Goal: Task Accomplishment & Management: Manage account settings

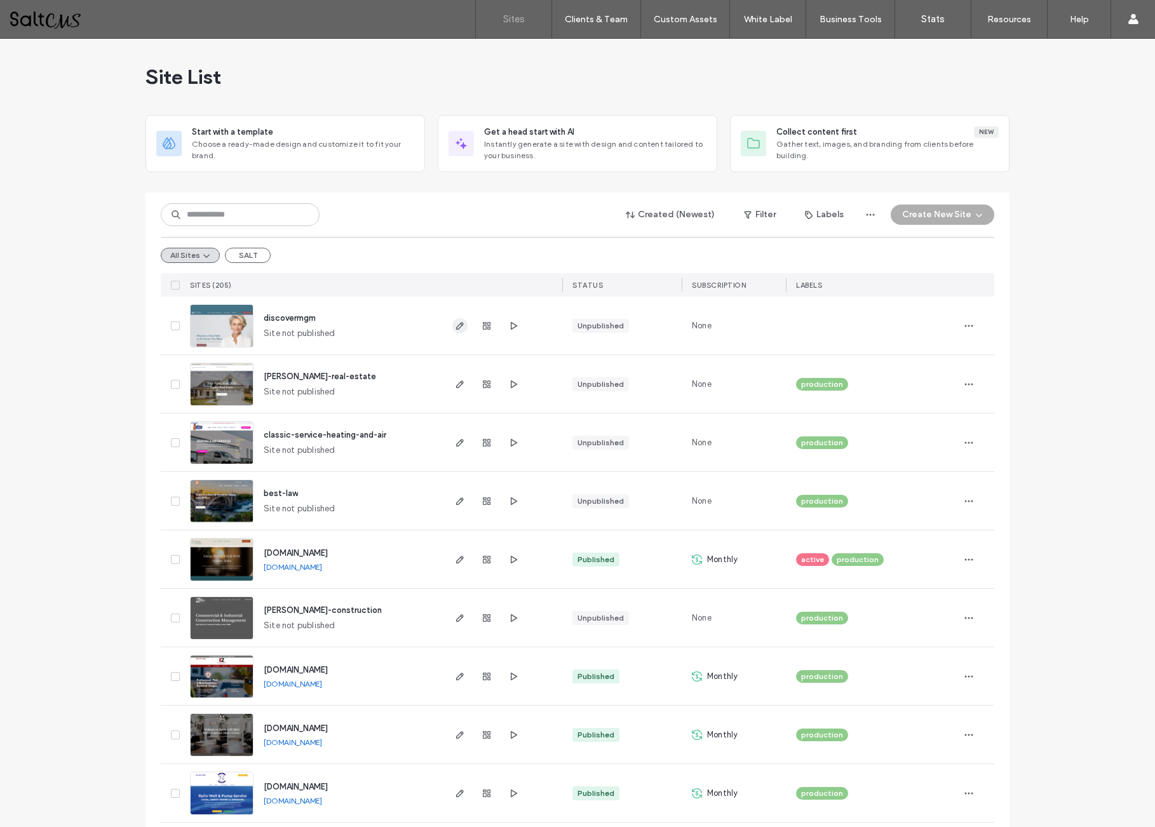
click at [455, 325] on icon "button" at bounding box center [460, 326] width 10 height 10
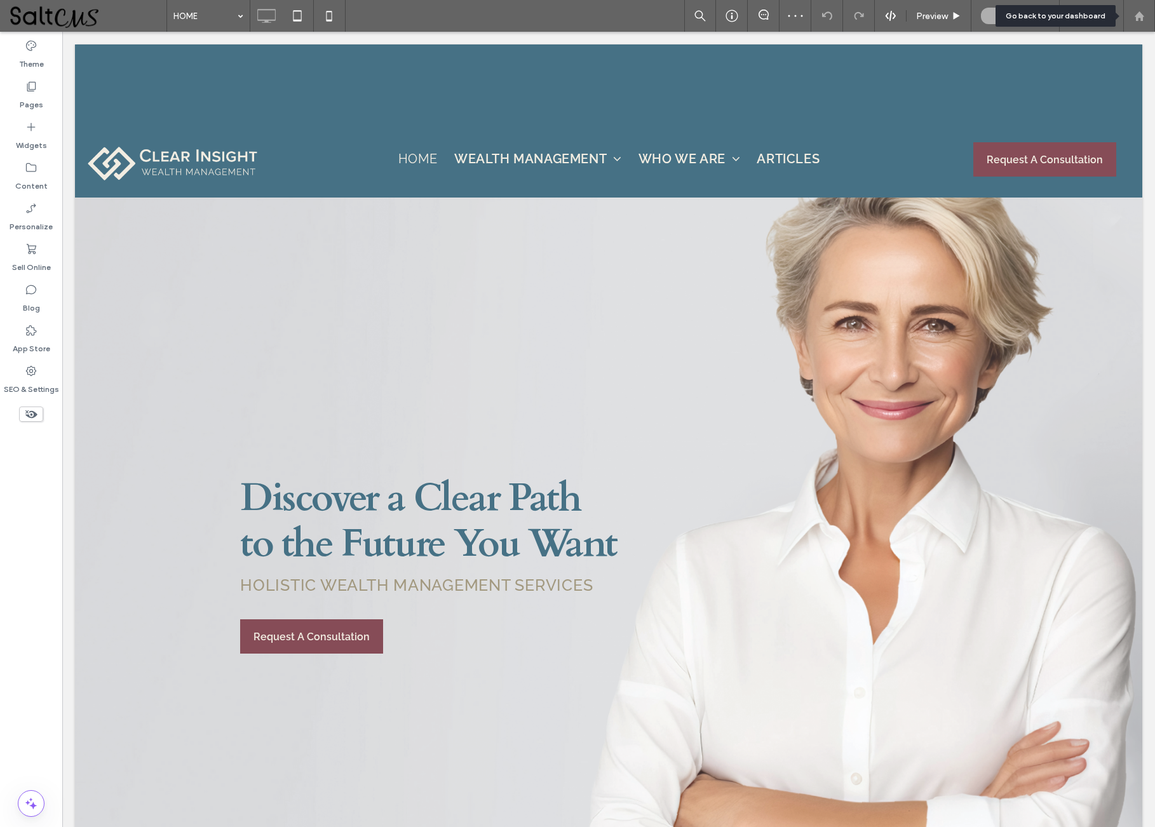
click at [1139, 14] on use at bounding box center [1139, 16] width 10 height 10
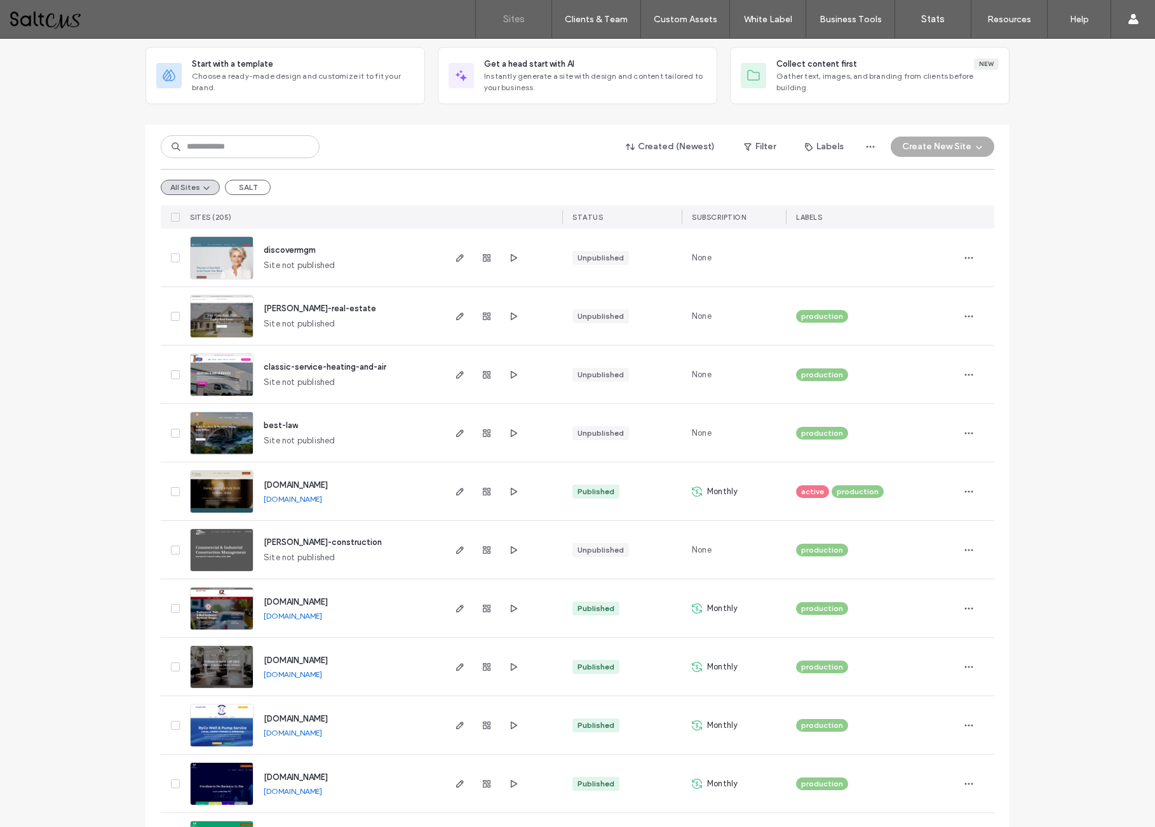
scroll to position [86, 0]
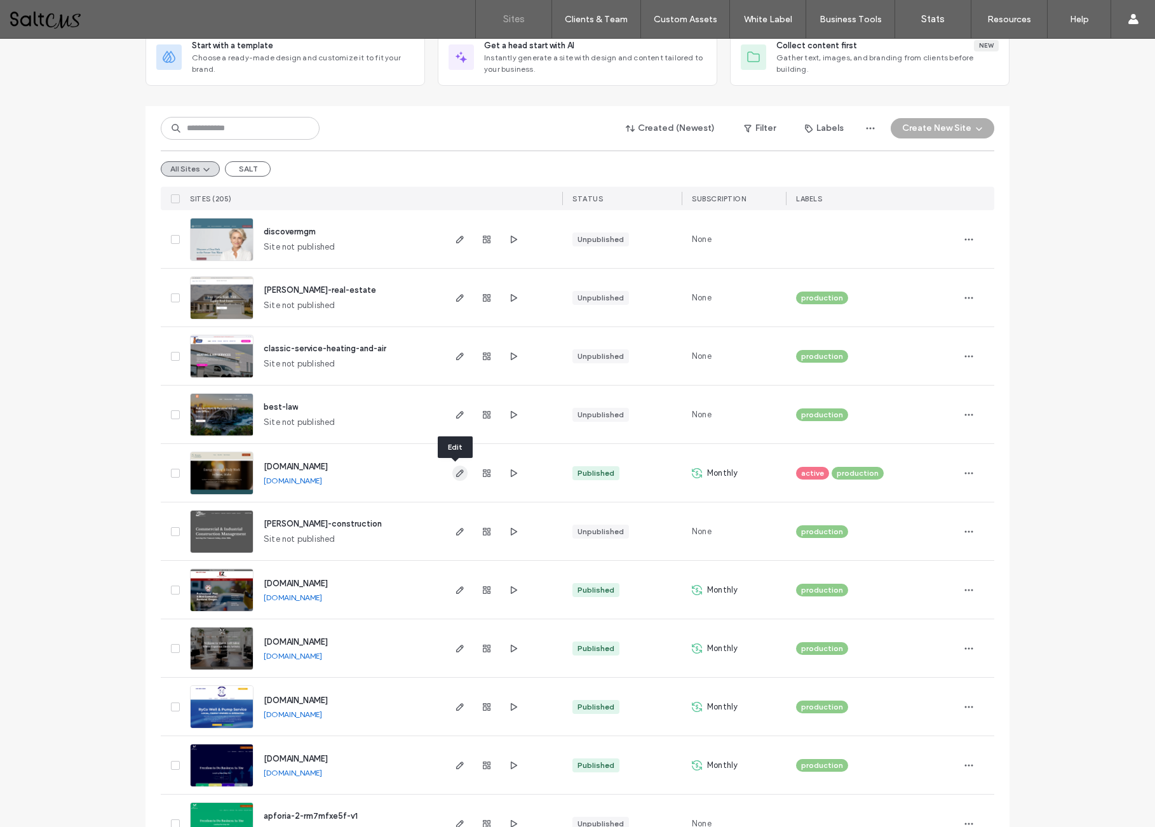
click at [456, 475] on use "button" at bounding box center [460, 474] width 8 height 8
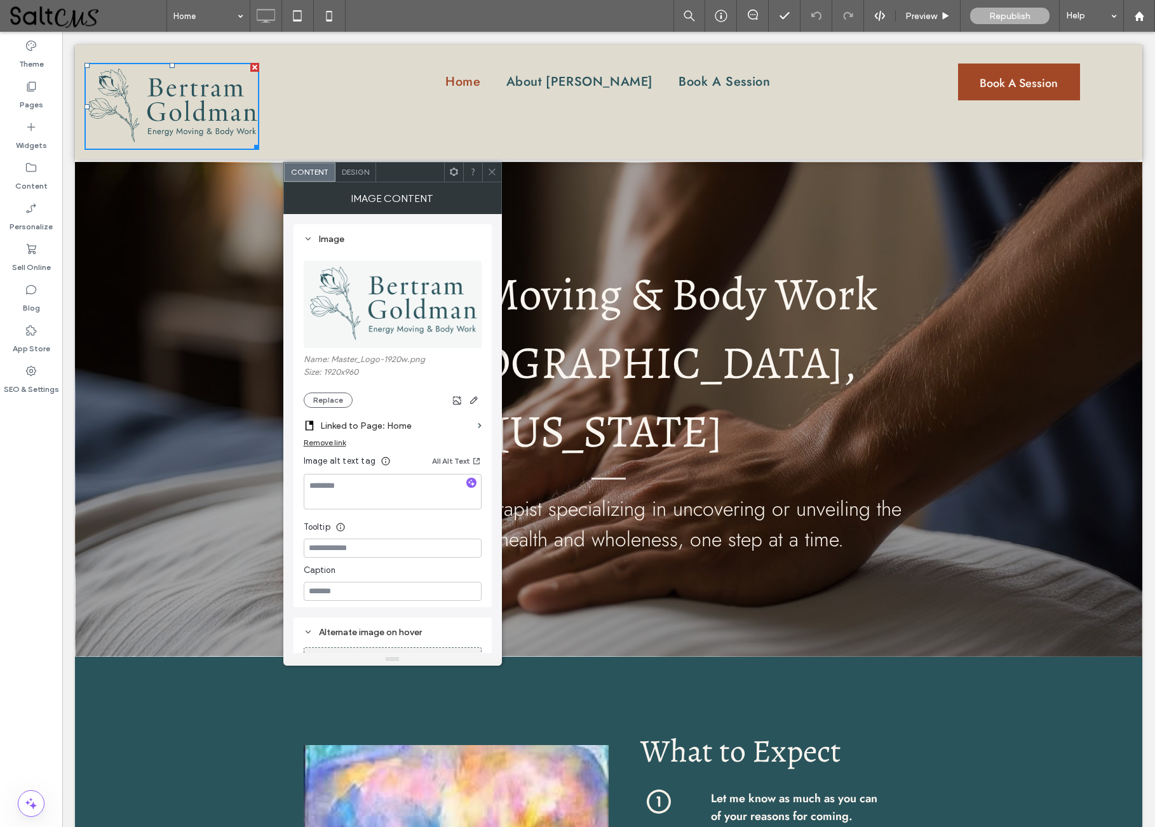
click at [496, 170] on icon at bounding box center [492, 172] width 10 height 10
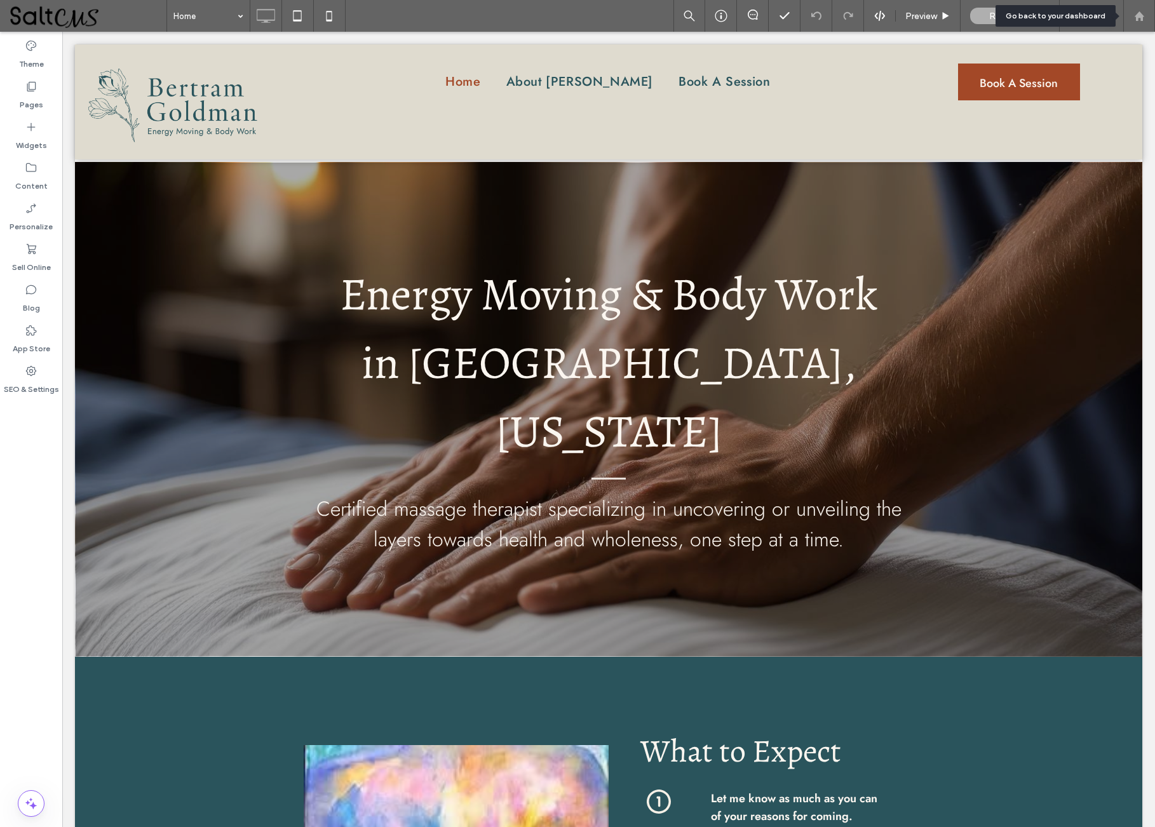
click at [1145, 11] on div at bounding box center [1139, 16] width 30 height 11
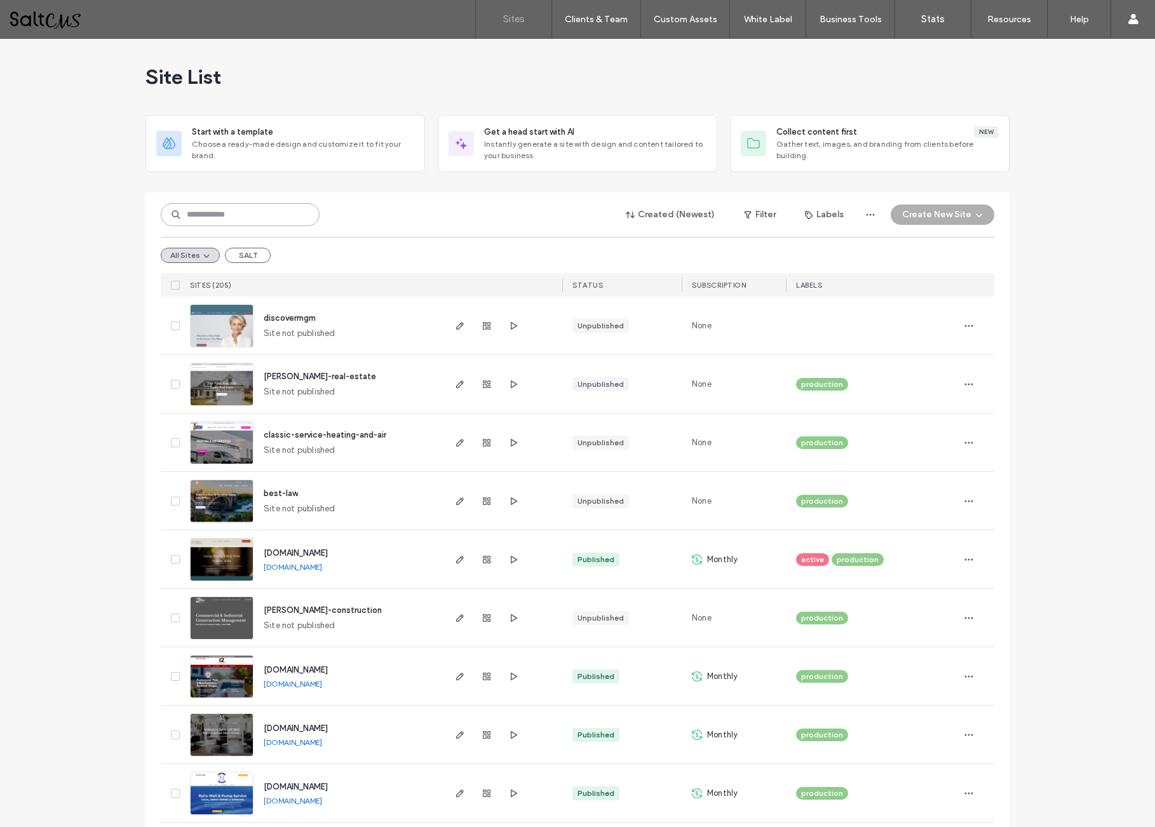
click at [235, 210] on input at bounding box center [240, 214] width 159 height 23
paste input "**********"
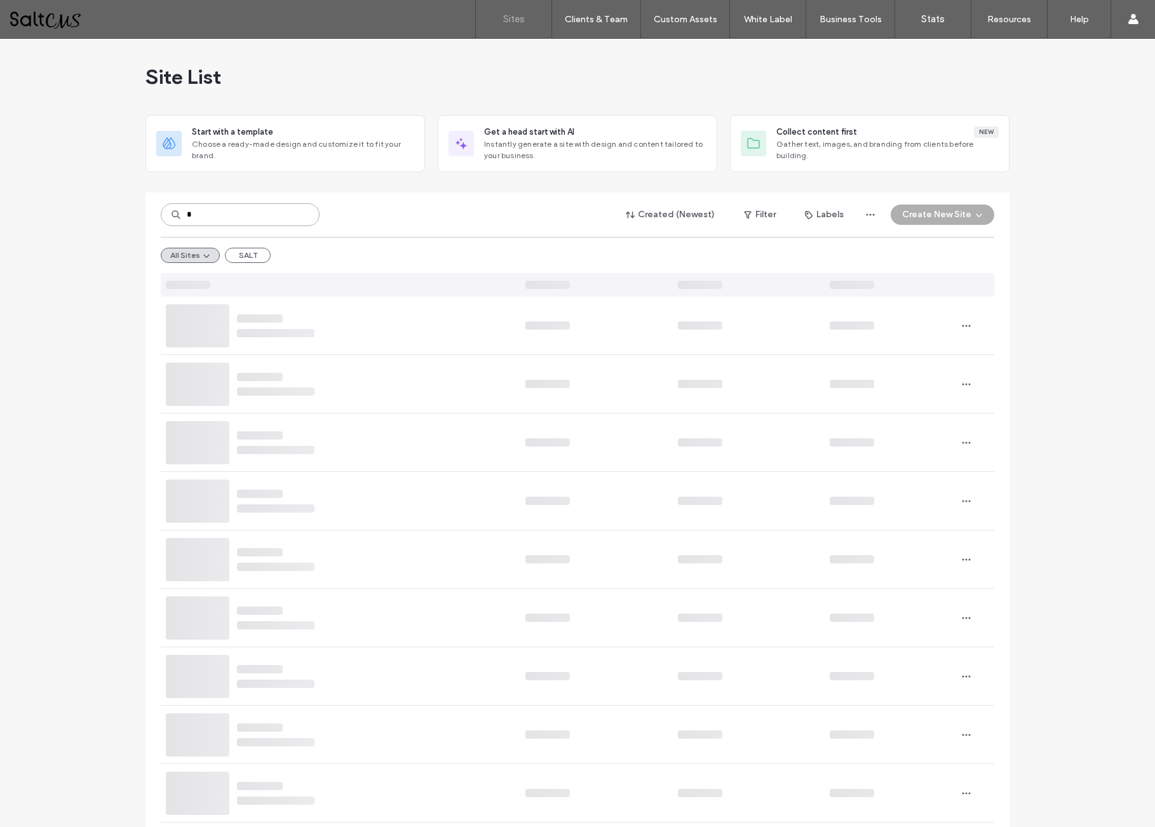
type input "*"
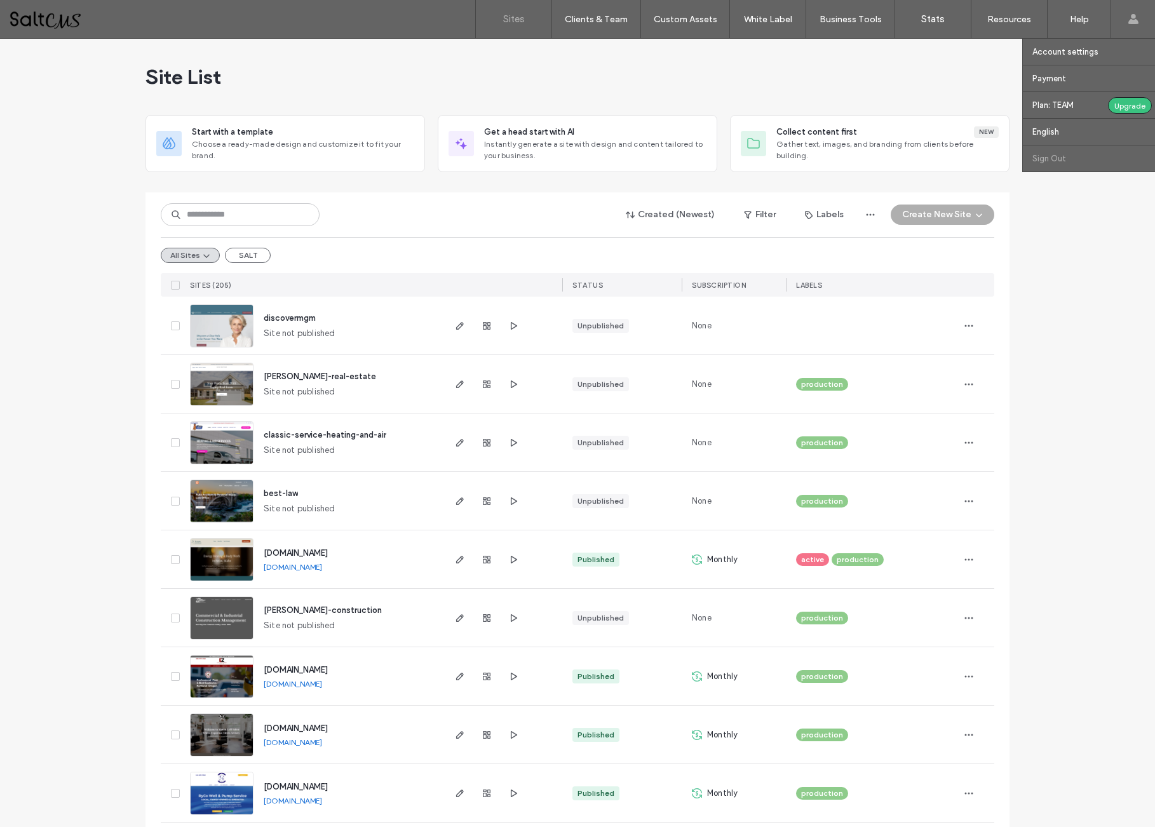
click at [1049, 159] on label "Sign Out" at bounding box center [1049, 159] width 34 height 10
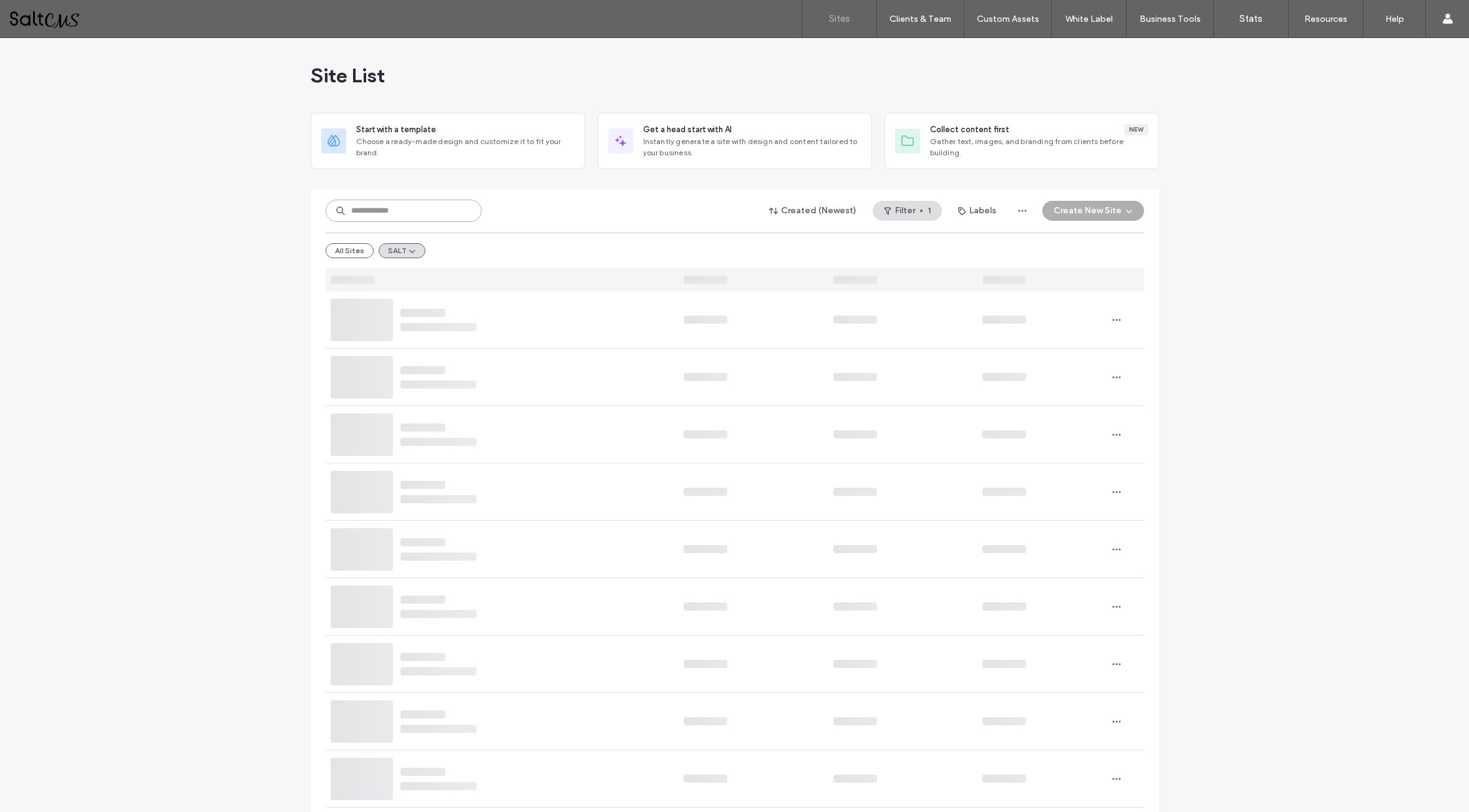
click at [390, 208] on input at bounding box center [404, 210] width 156 height 23
type input "****"
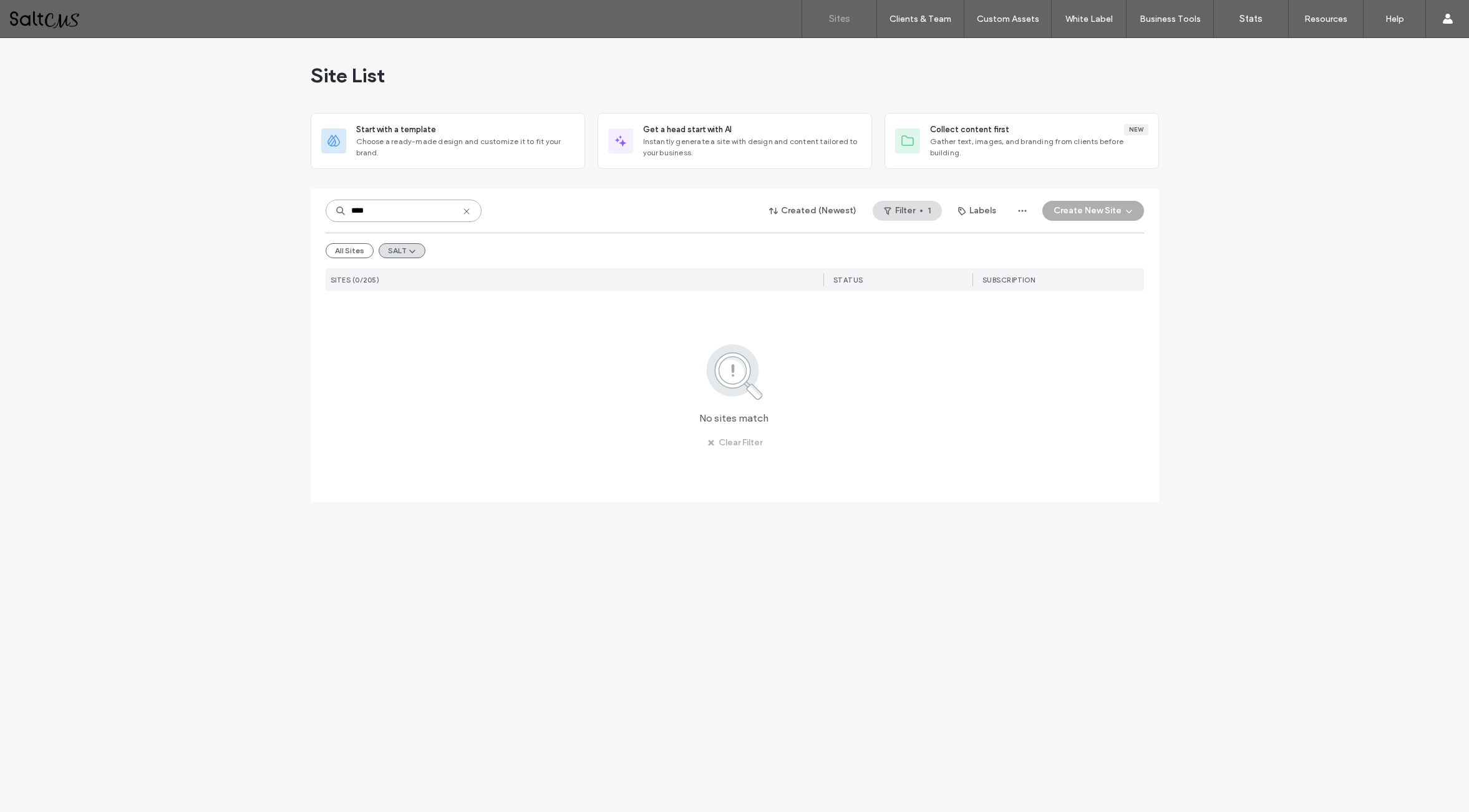
click at [411, 209] on input "****" at bounding box center [404, 210] width 156 height 23
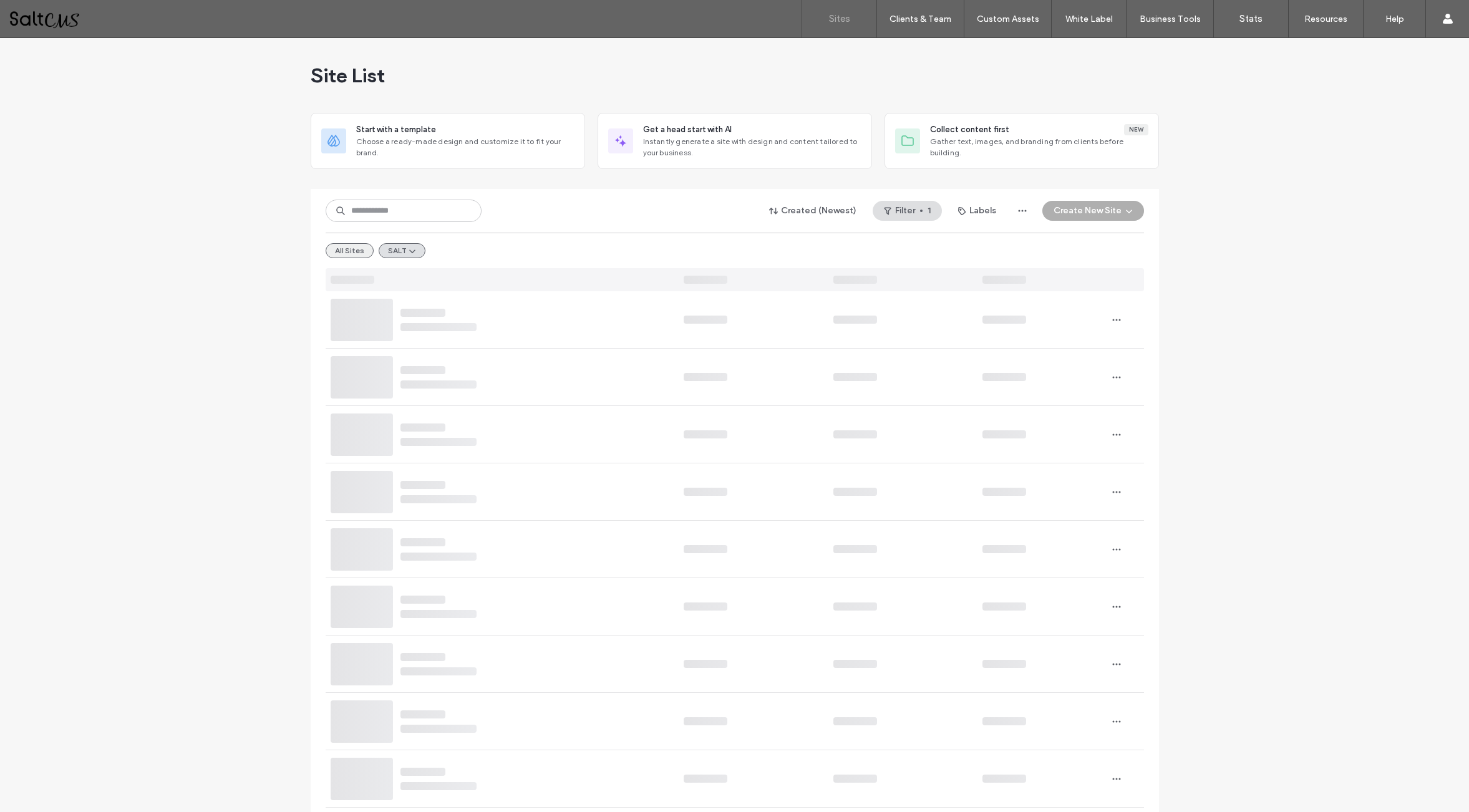
click at [357, 247] on button "All Sites" at bounding box center [350, 250] width 48 height 15
click at [401, 211] on input at bounding box center [404, 210] width 156 height 23
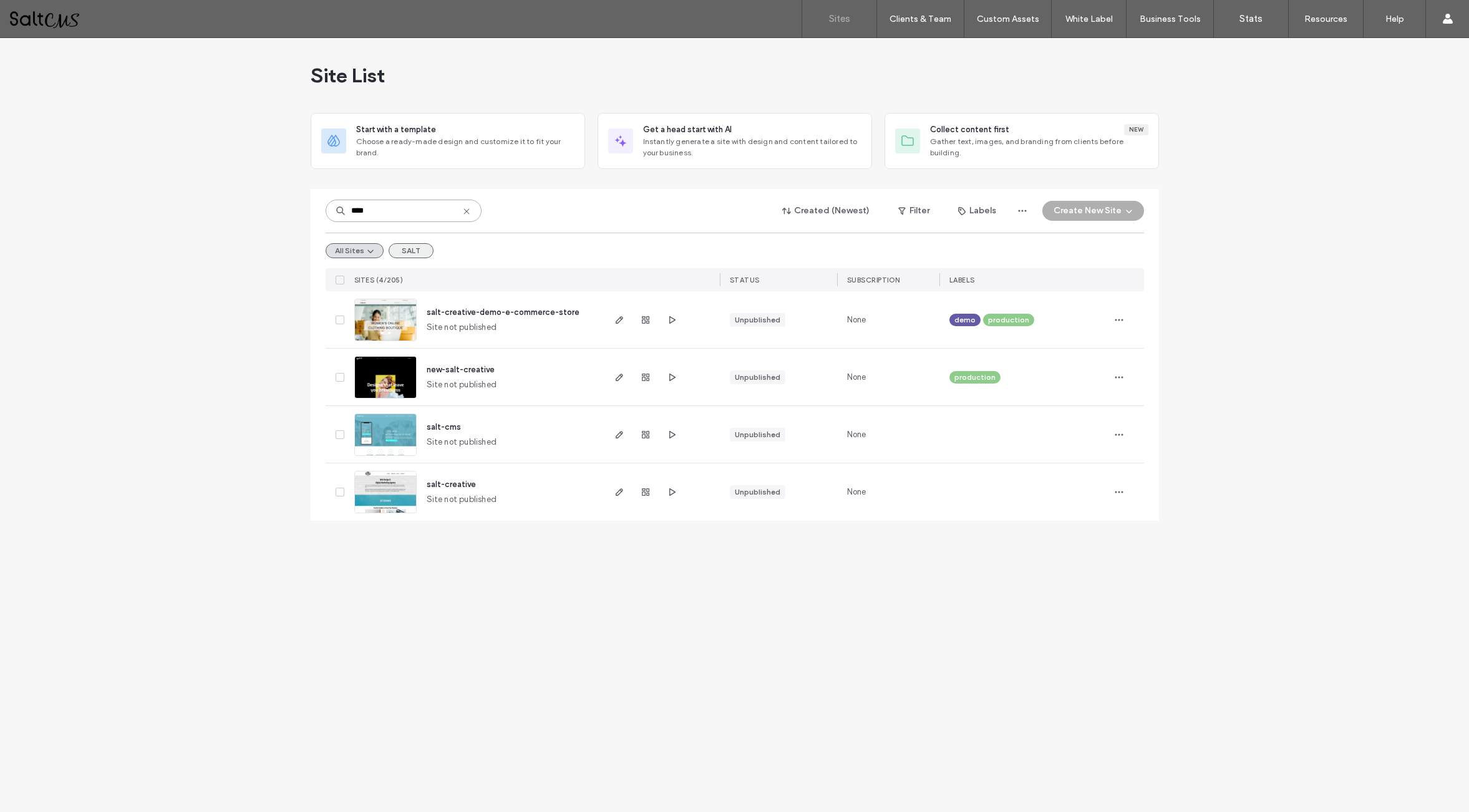
type input "****"
click at [409, 252] on button "SALT" at bounding box center [411, 250] width 45 height 15
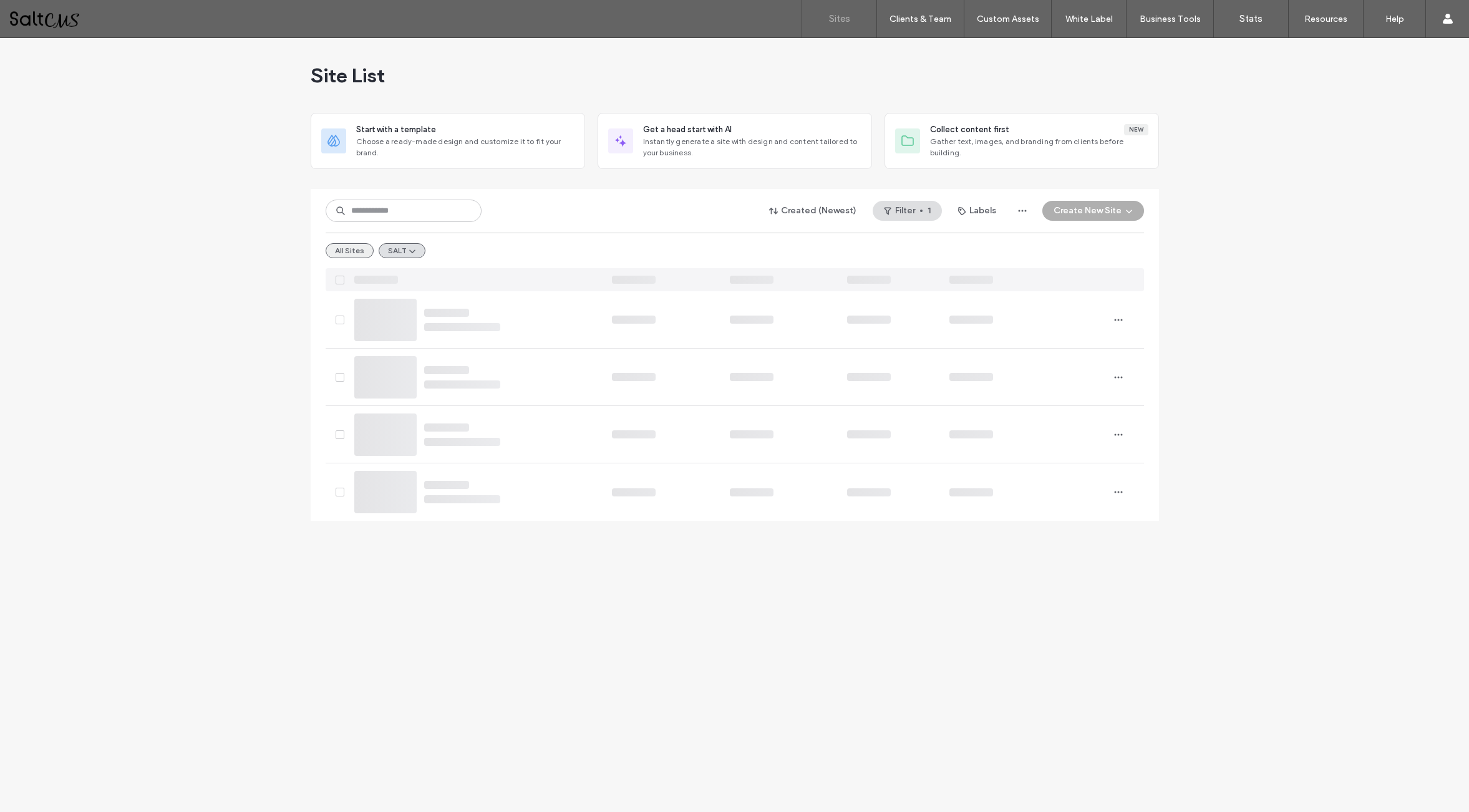
click at [357, 250] on button "All Sites" at bounding box center [350, 250] width 48 height 15
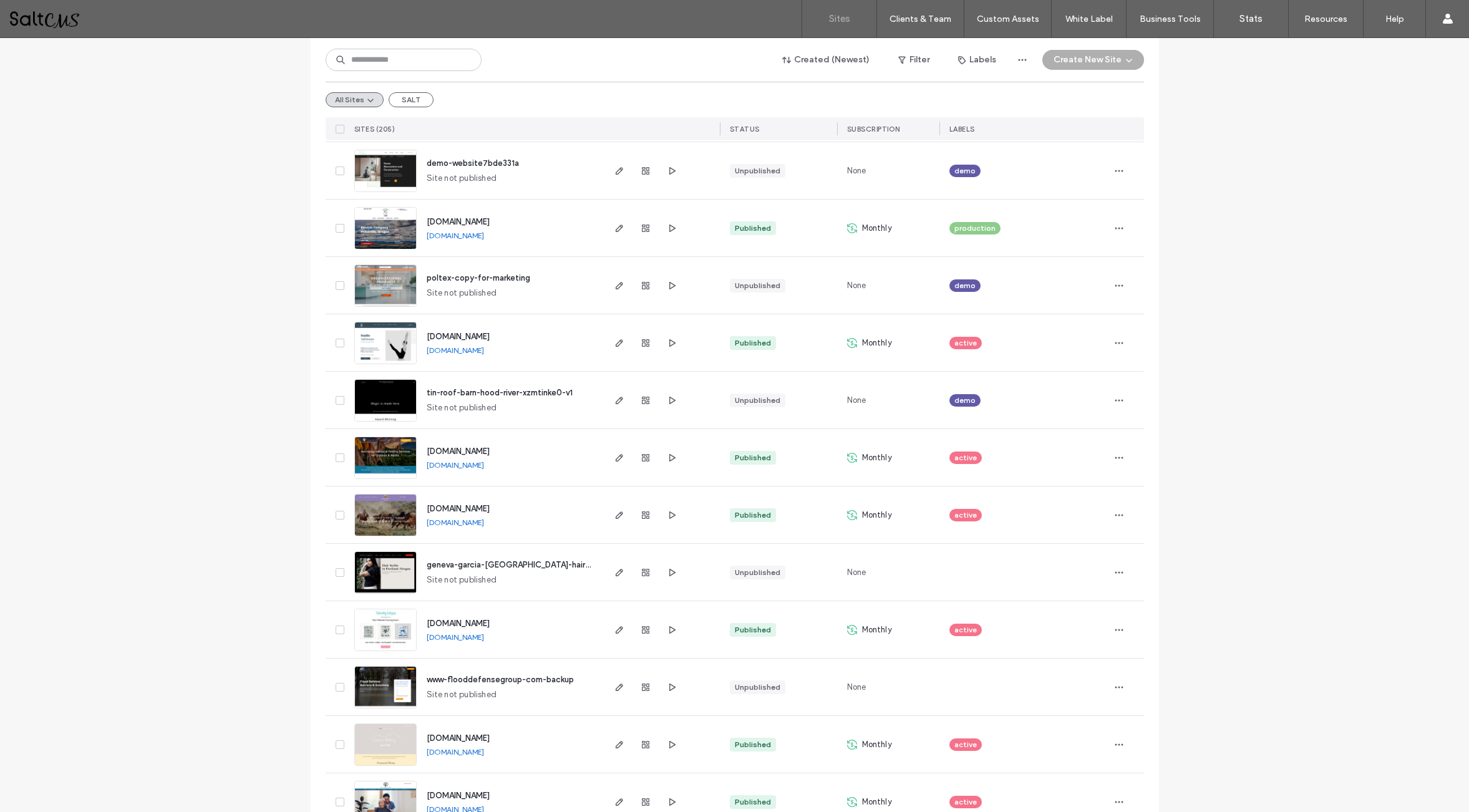
scroll to position [3828, 0]
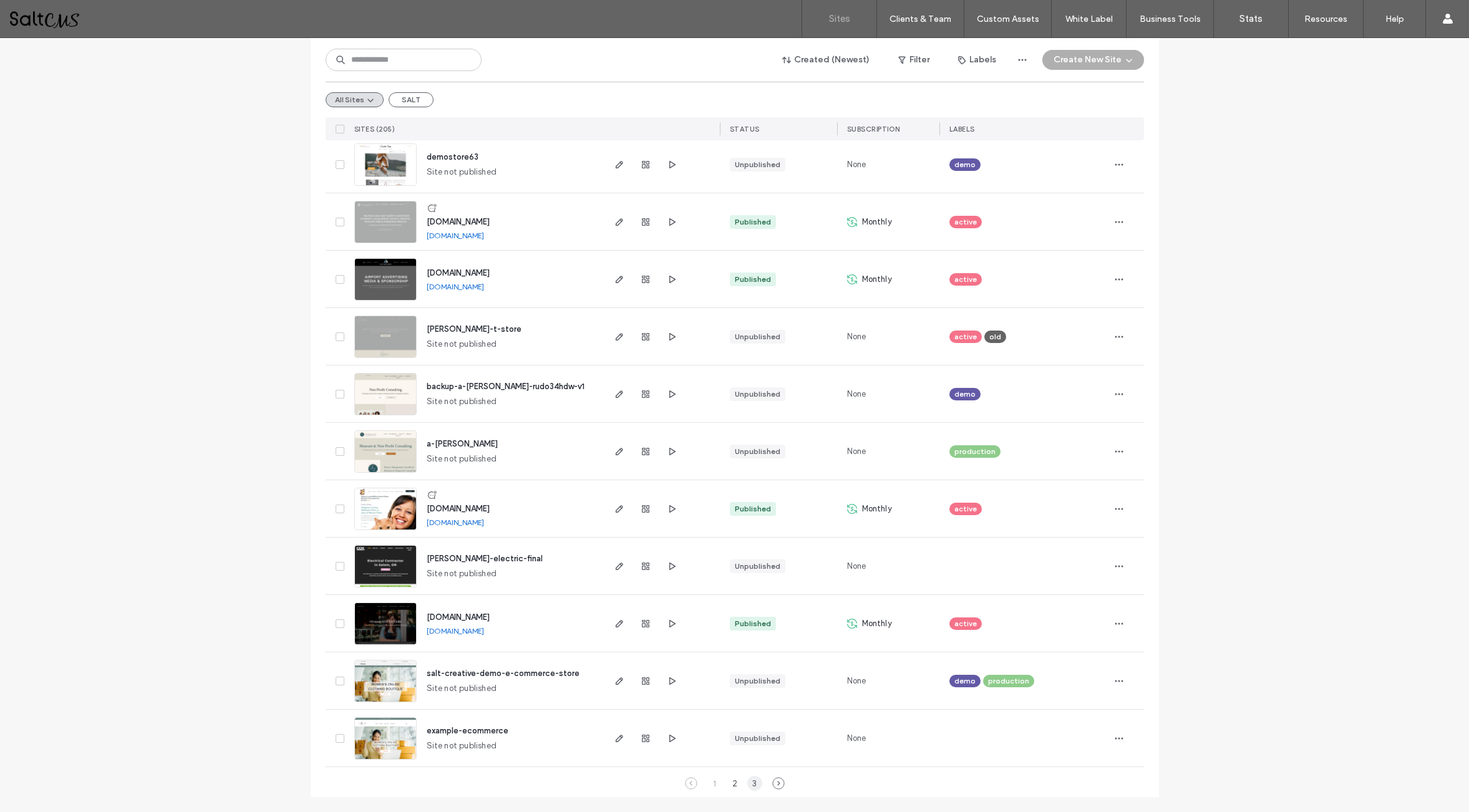
click at [752, 783] on div "3" at bounding box center [754, 783] width 15 height 15
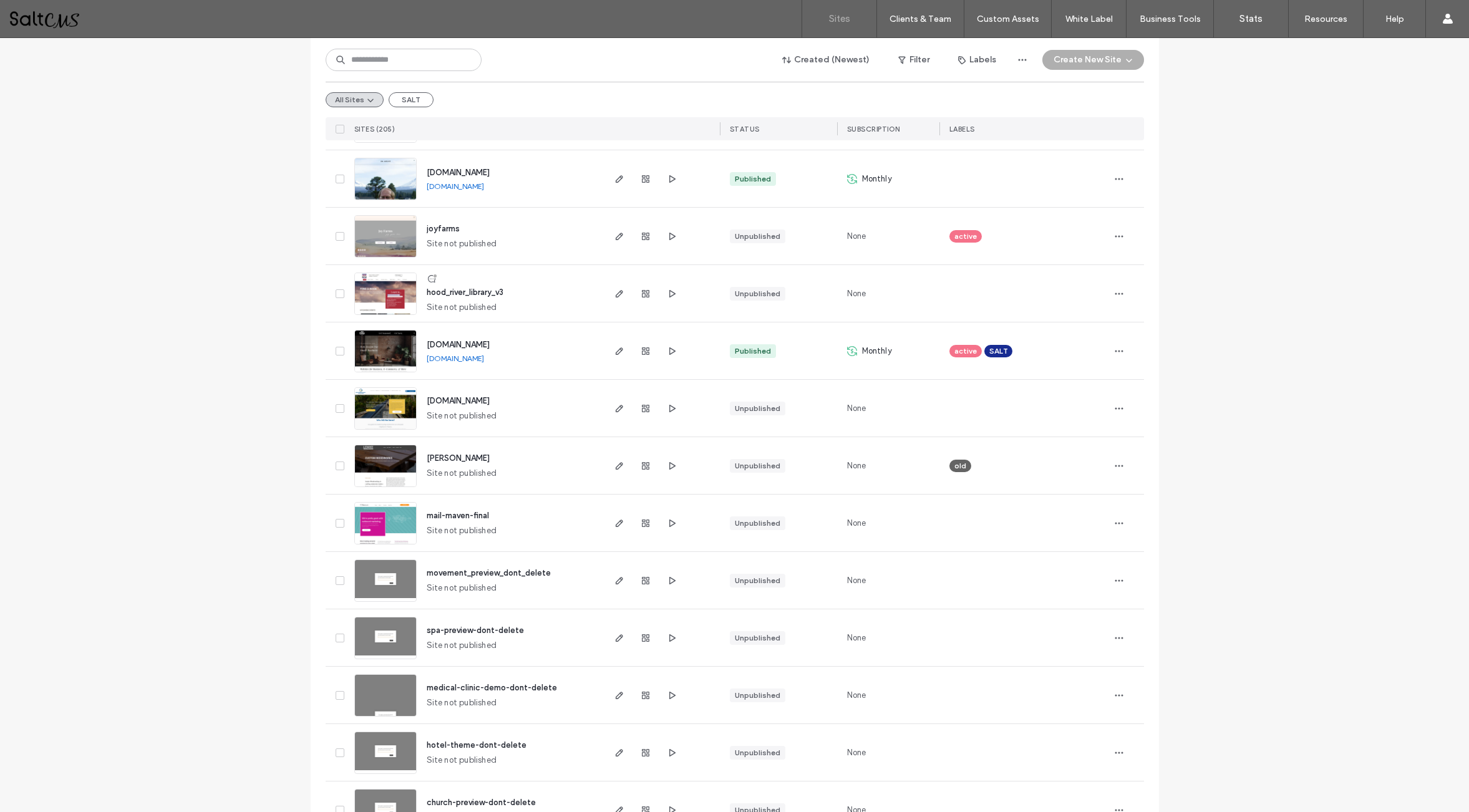
scroll to position [1015, 0]
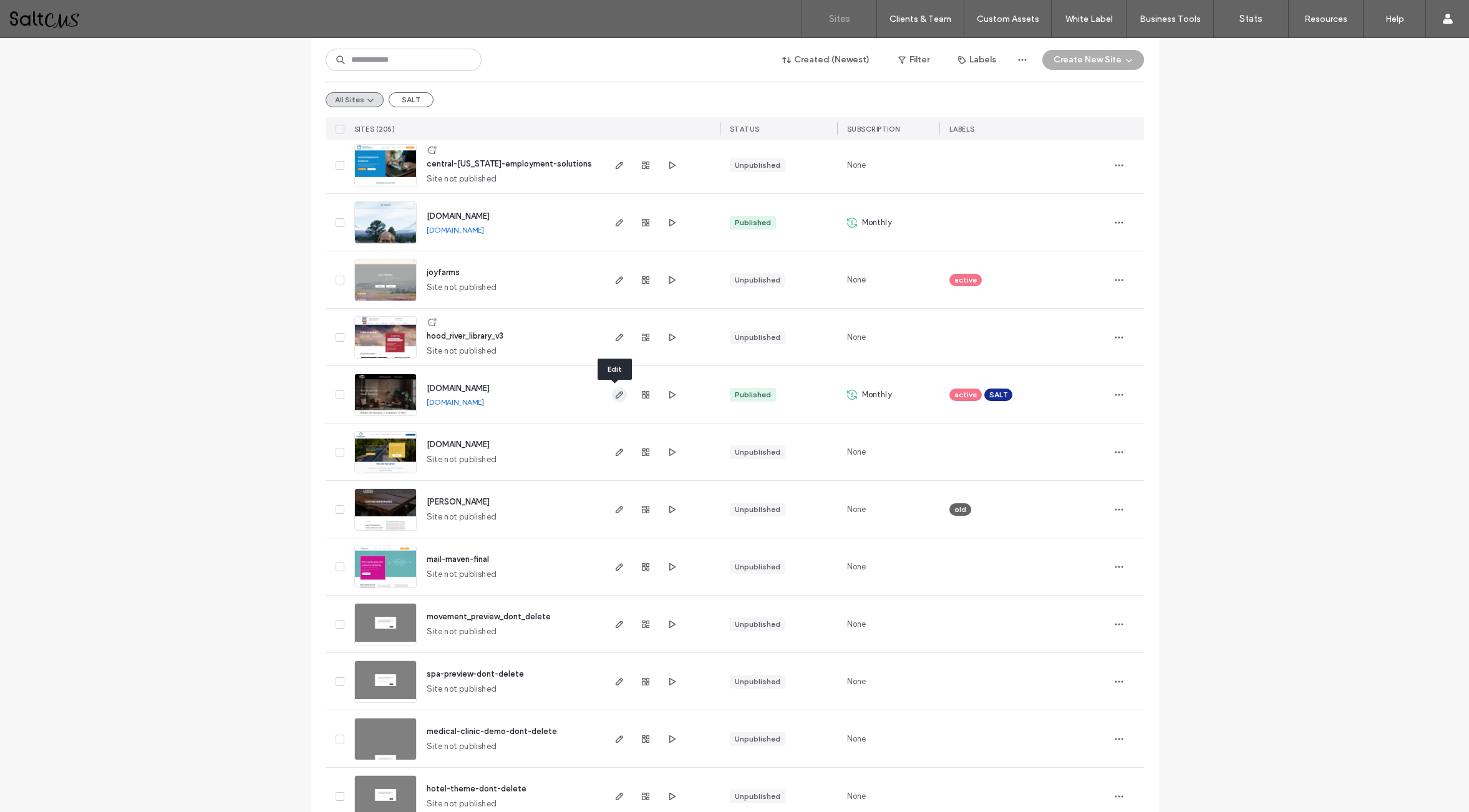
click at [617, 395] on icon "button" at bounding box center [620, 395] width 10 height 10
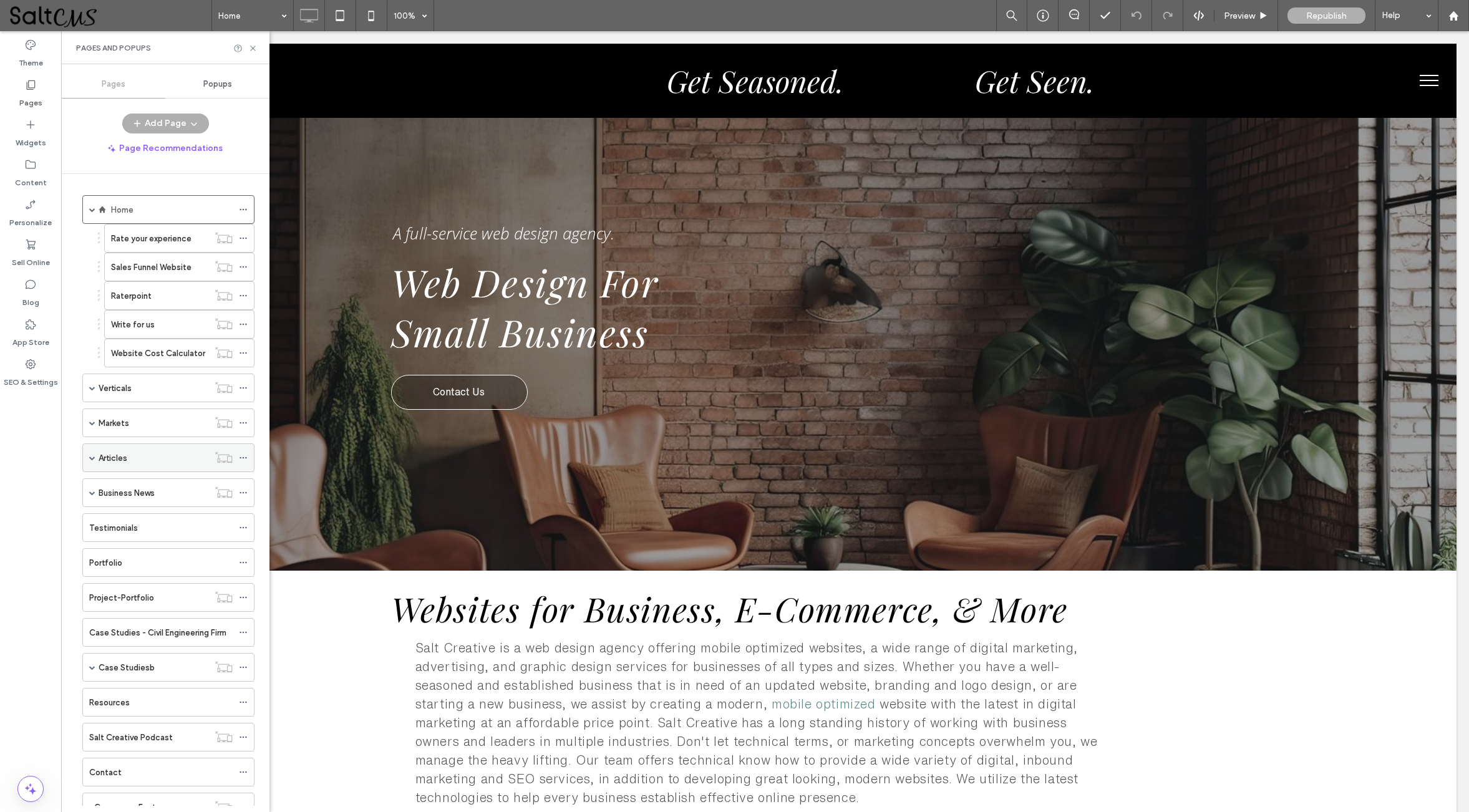
click at [92, 458] on span at bounding box center [92, 458] width 6 height 6
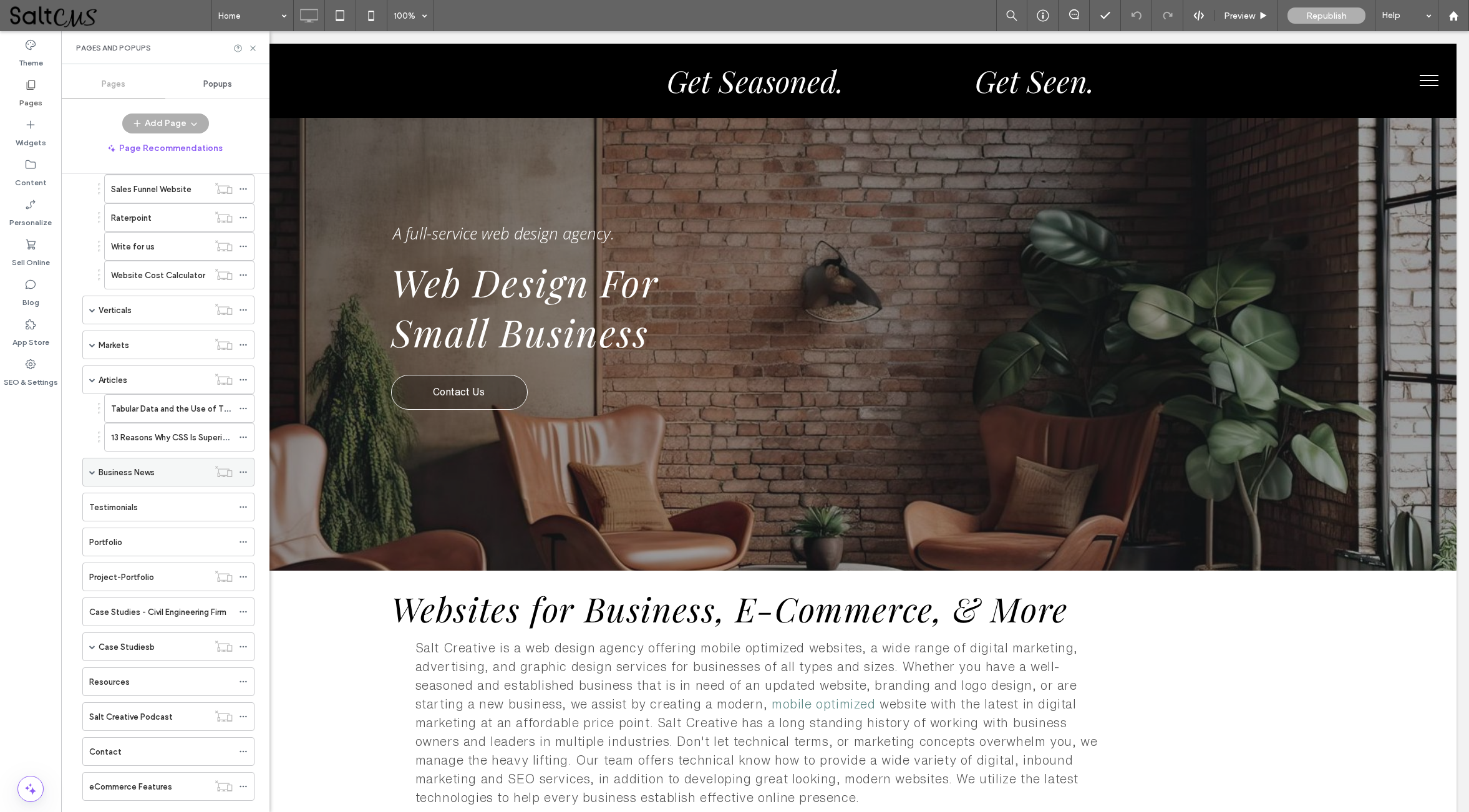
scroll to position [79, 0]
click at [89, 469] on span at bounding box center [92, 471] width 6 height 6
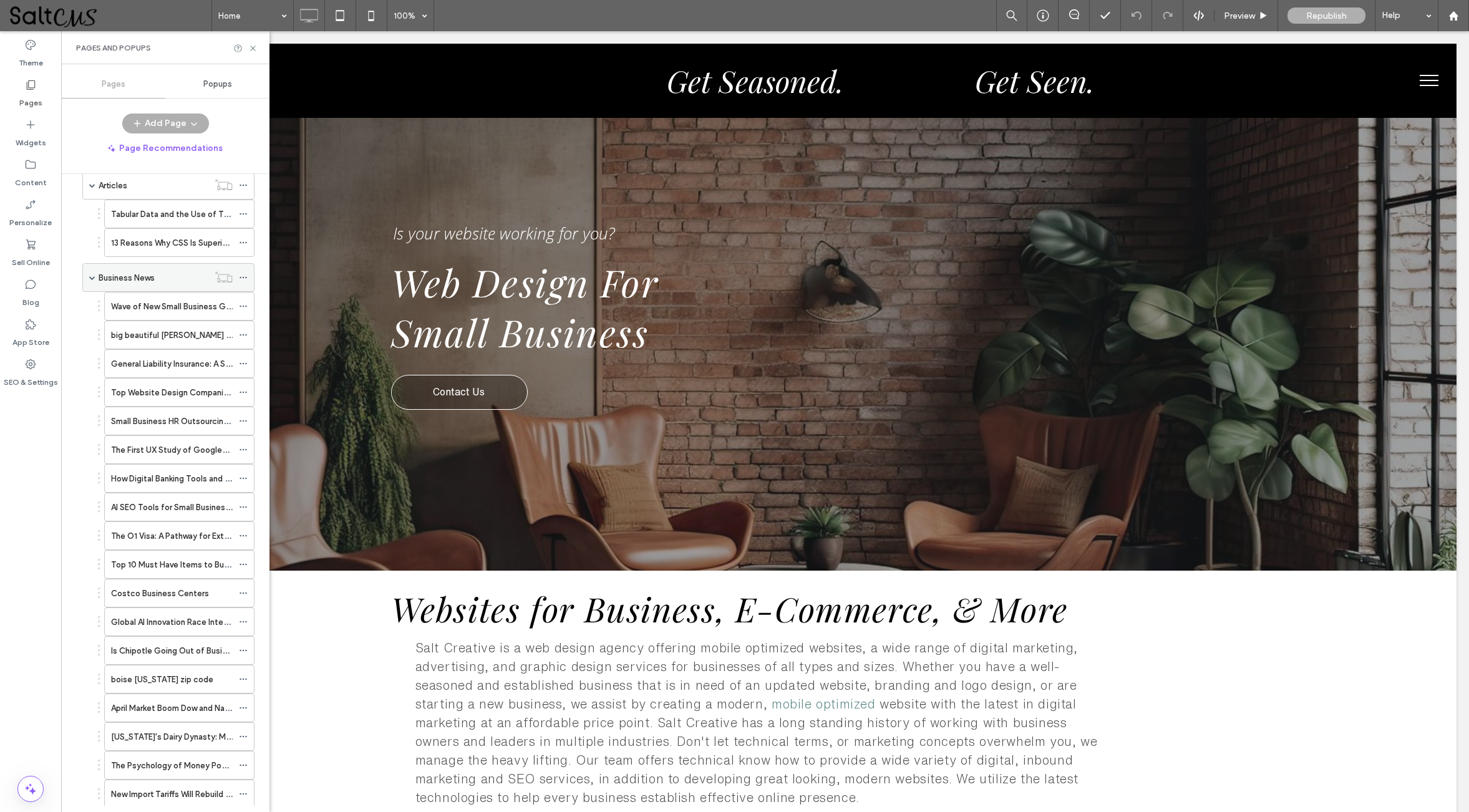
scroll to position [275, 0]
click at [199, 326] on div "big beautiful [PERSON_NAME] business tax cuts" at bounding box center [172, 333] width 122 height 27
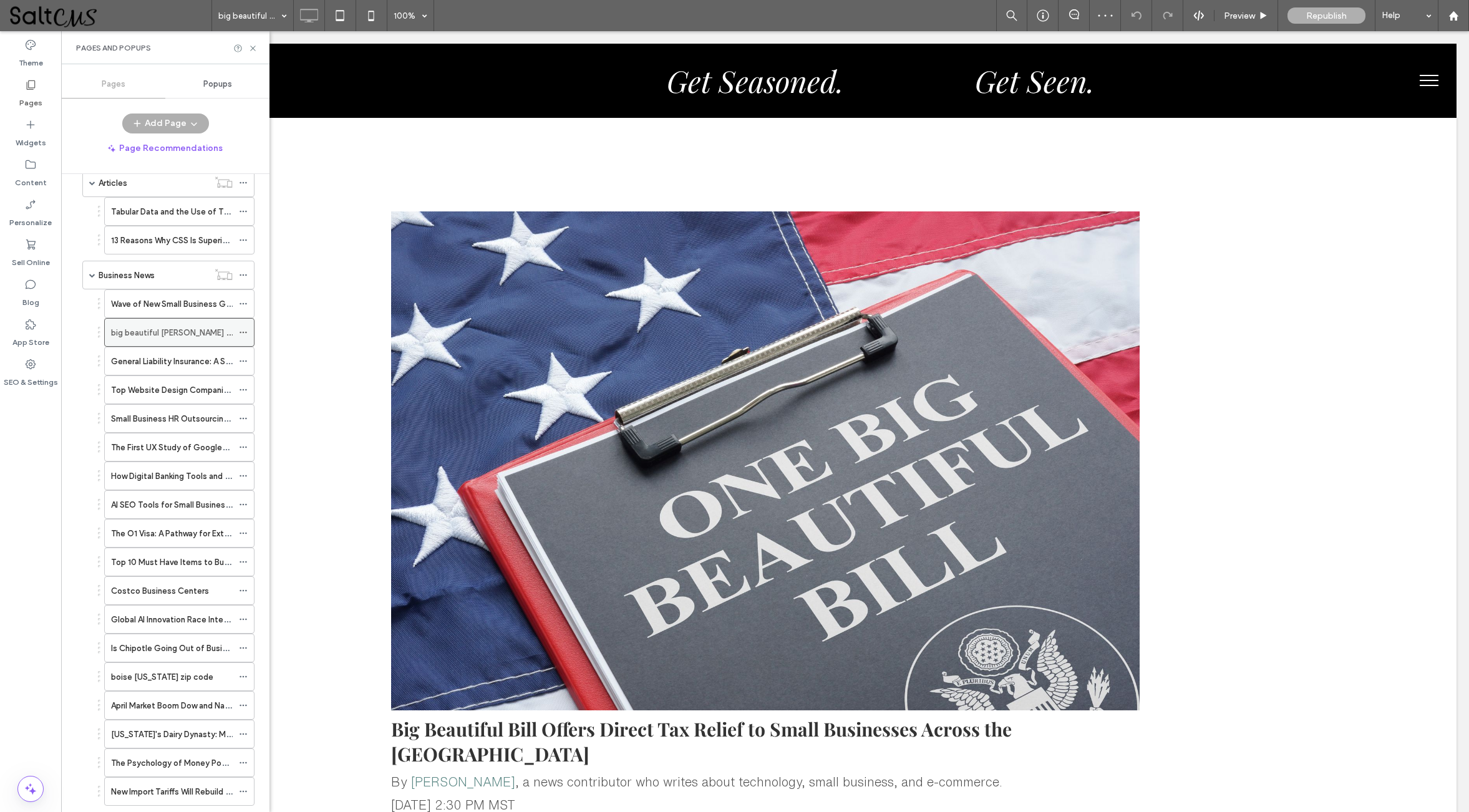
click at [242, 333] on use at bounding box center [243, 333] width 7 height 2
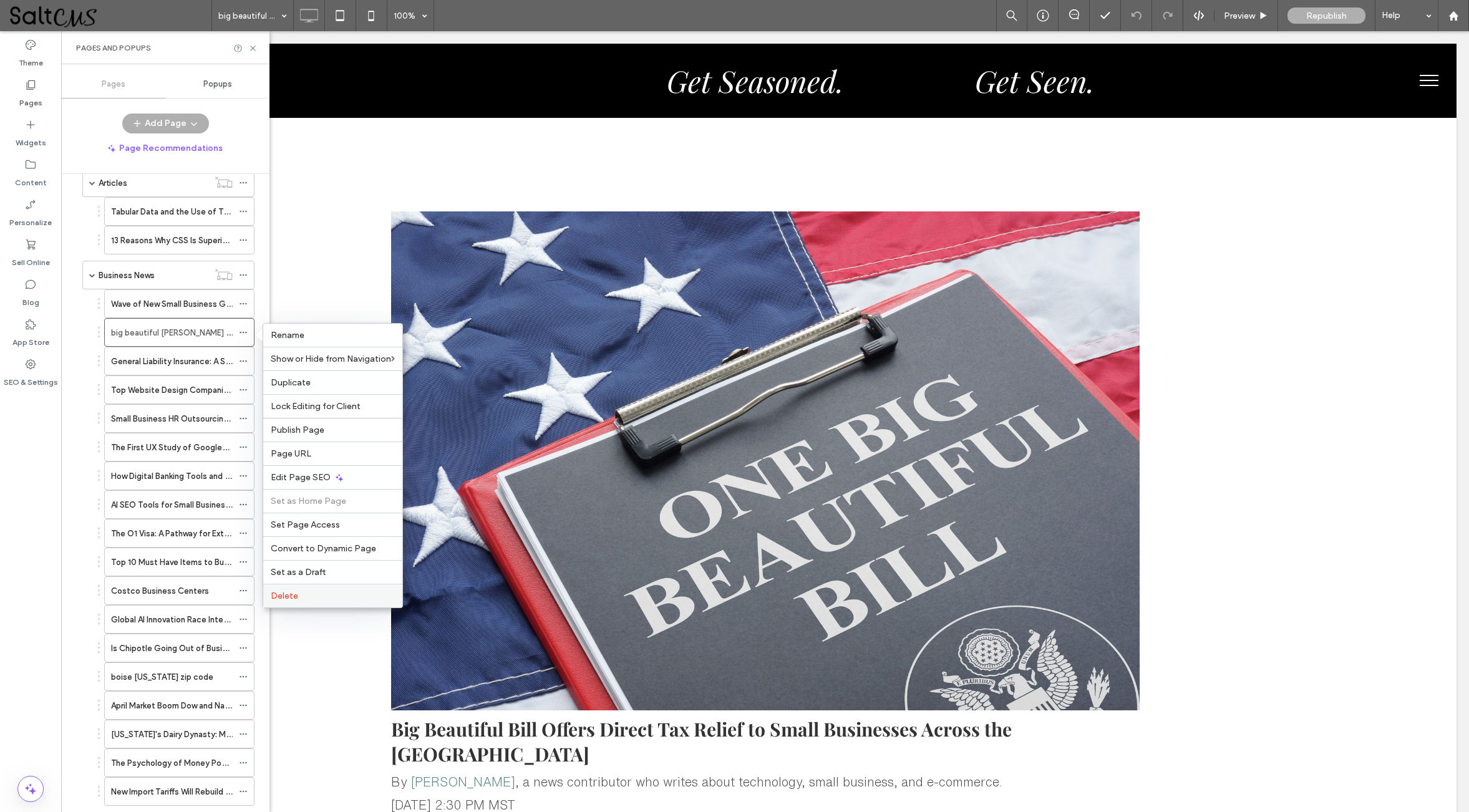
click at [290, 601] on span "Delete" at bounding box center [285, 596] width 27 height 11
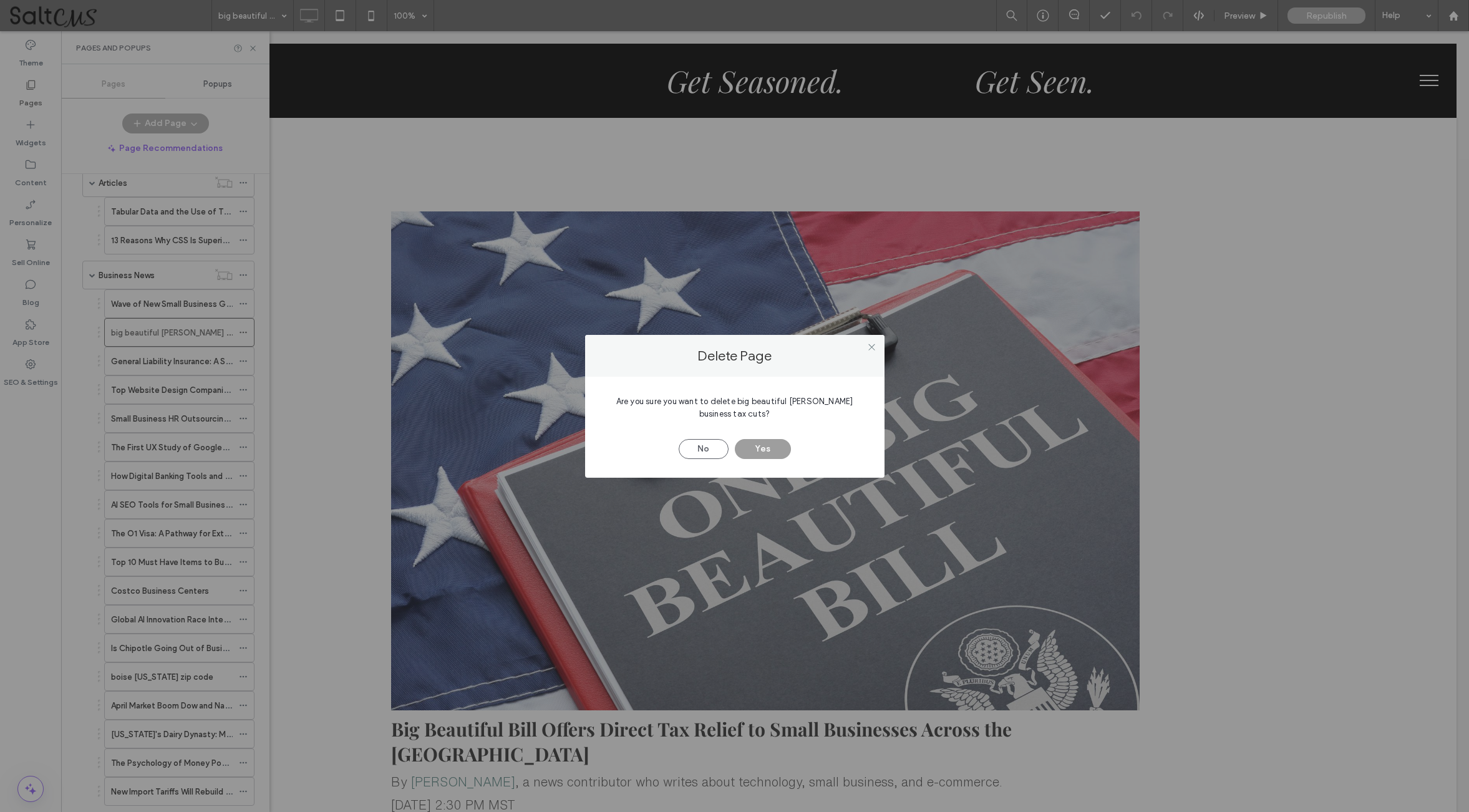
click at [765, 447] on button "Yes" at bounding box center [762, 449] width 56 height 20
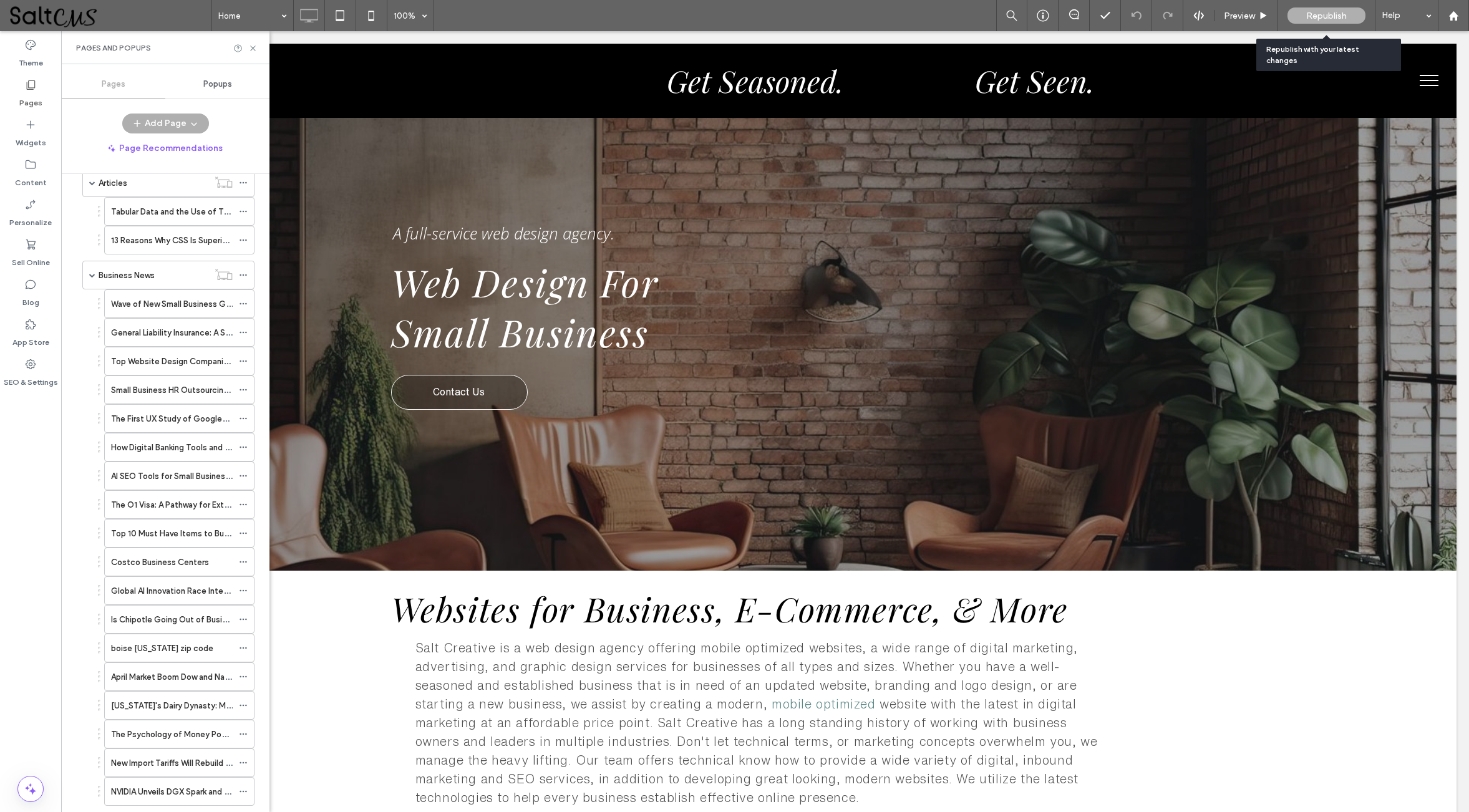
click at [1338, 11] on span "Republish" at bounding box center [1326, 16] width 40 height 11
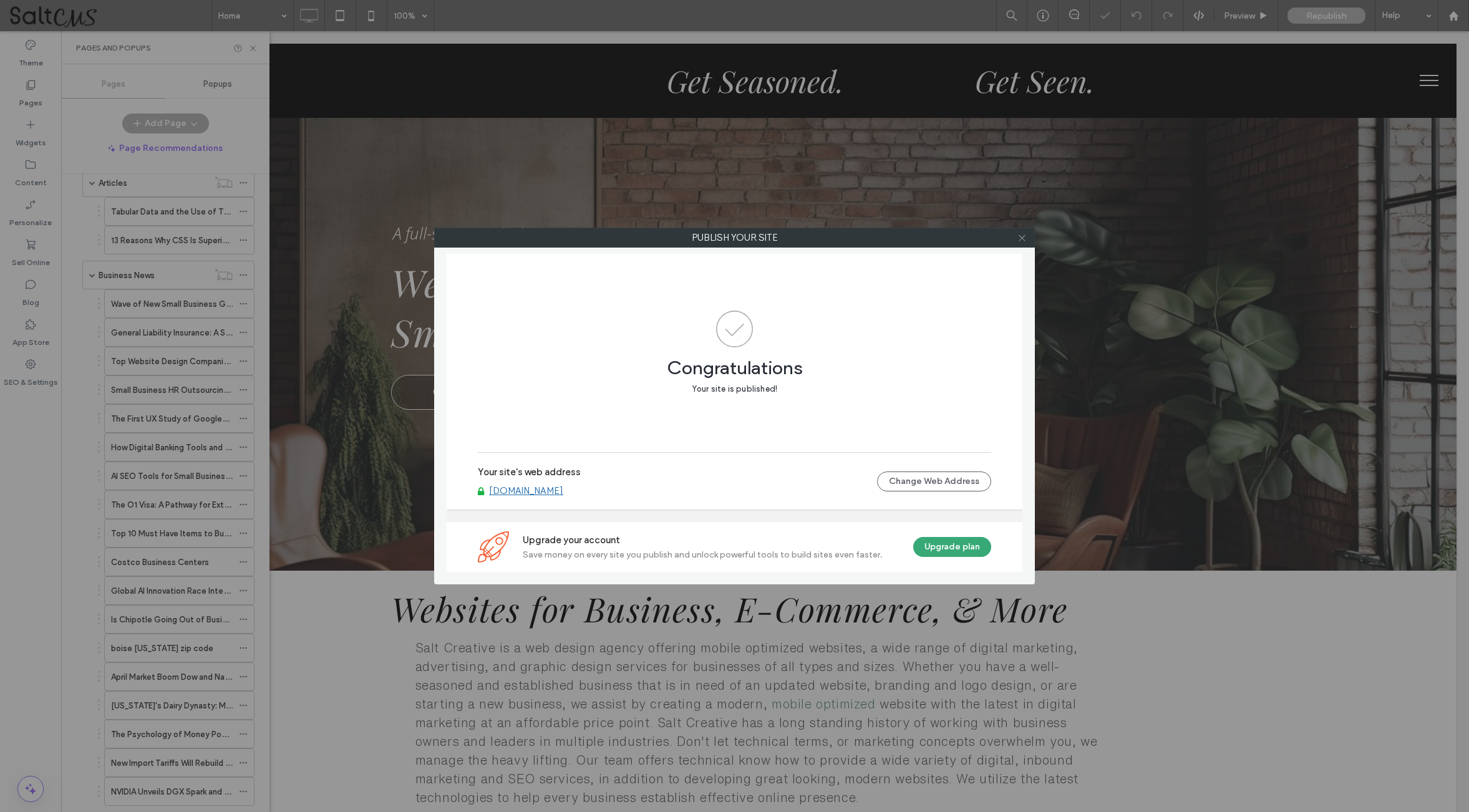
click at [1023, 237] on icon at bounding box center [1022, 239] width 10 height 10
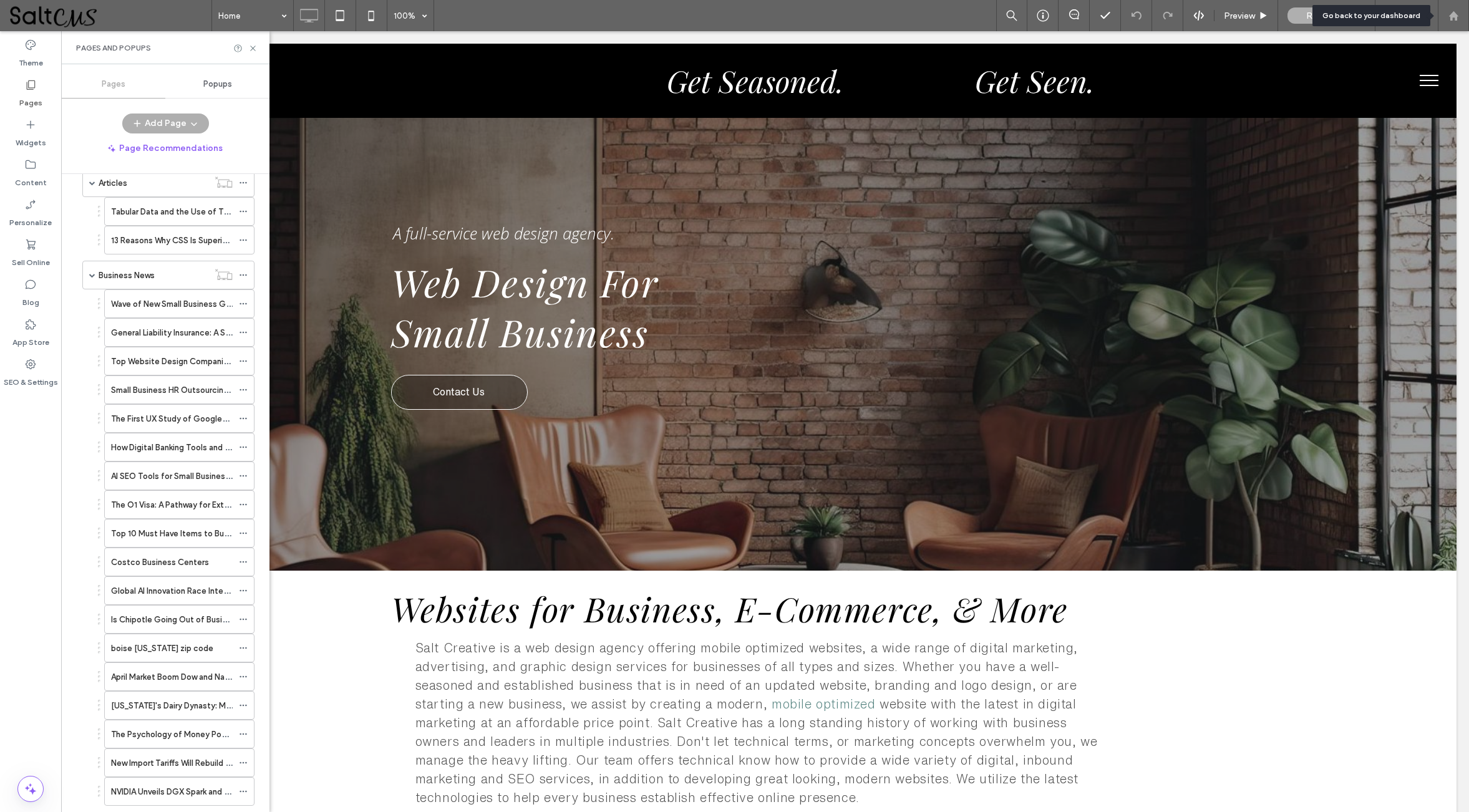
click at [1457, 12] on icon at bounding box center [1453, 16] width 11 height 11
